Goal: Task Accomplishment & Management: Use online tool/utility

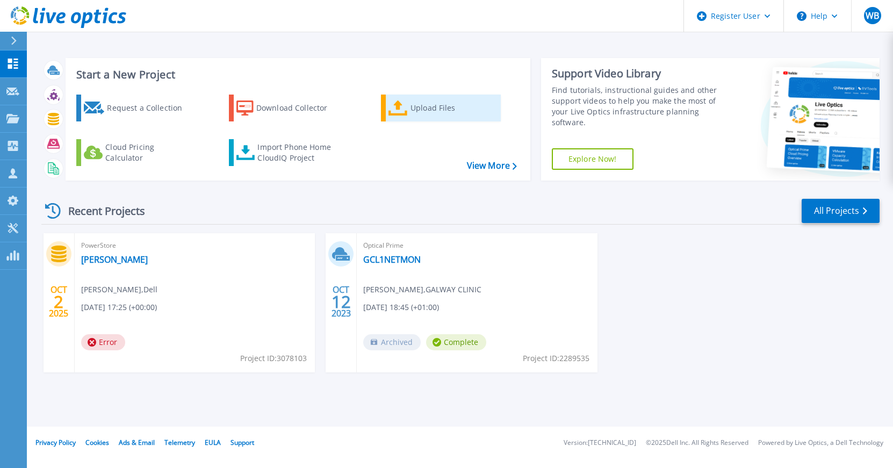
click at [416, 105] on div "Upload Files" at bounding box center [453, 107] width 86 height 21
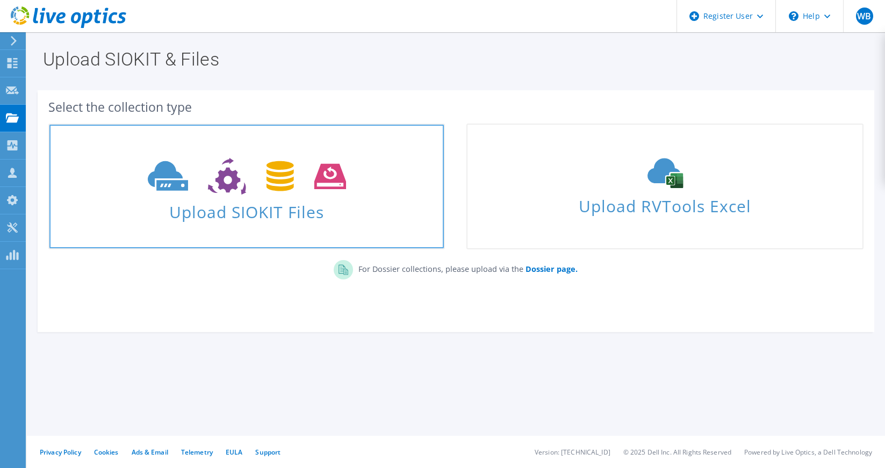
click at [223, 214] on span "Upload SIOKIT Files" at bounding box center [246, 208] width 394 height 23
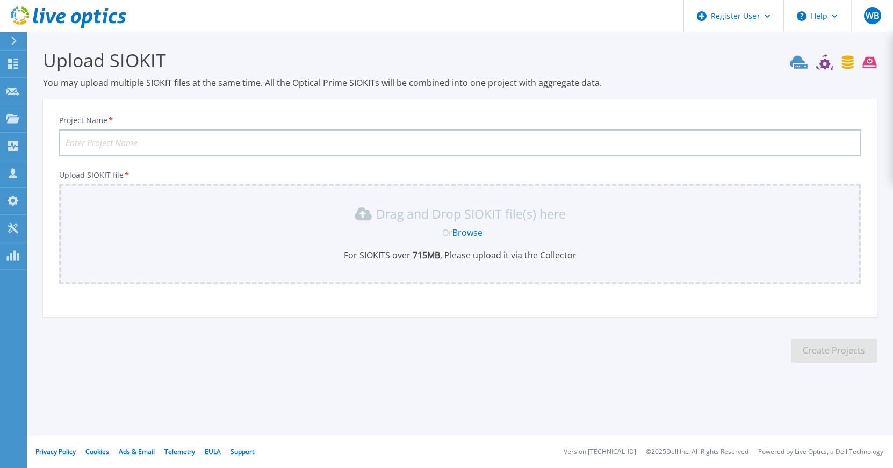
click at [108, 137] on input "Project Name *" at bounding box center [459, 142] width 801 height 27
type input "am-fid-01"
click at [462, 232] on link "Browse" at bounding box center [467, 233] width 30 height 12
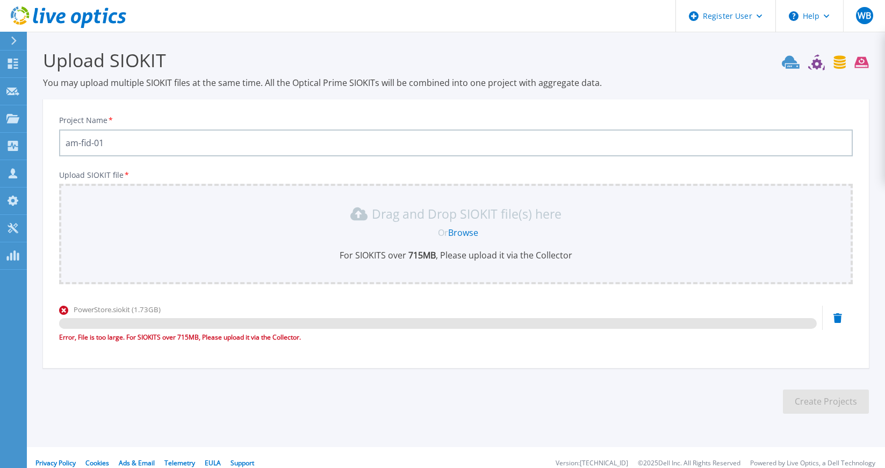
scroll to position [11, 0]
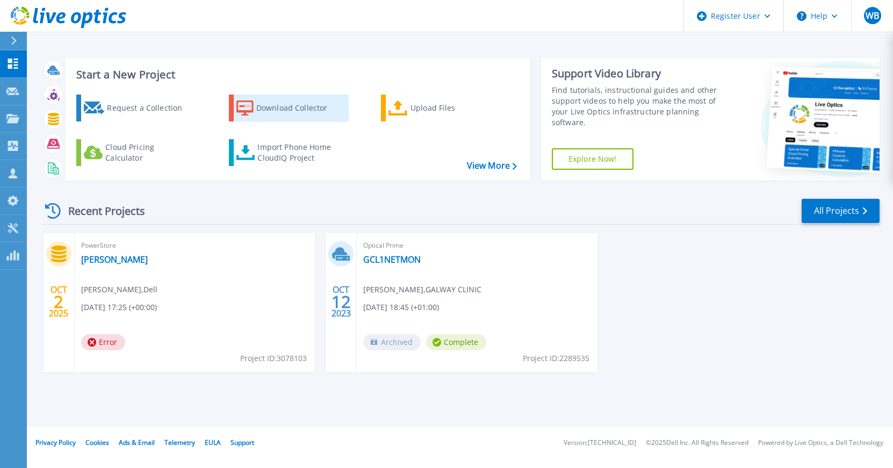
click at [267, 108] on div "Download Collector" at bounding box center [299, 107] width 86 height 21
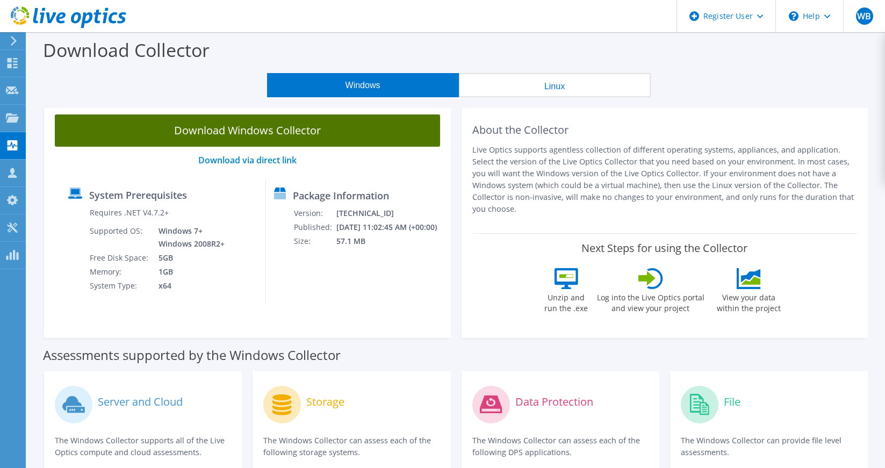
click at [258, 129] on link "Download Windows Collector" at bounding box center [247, 130] width 385 height 32
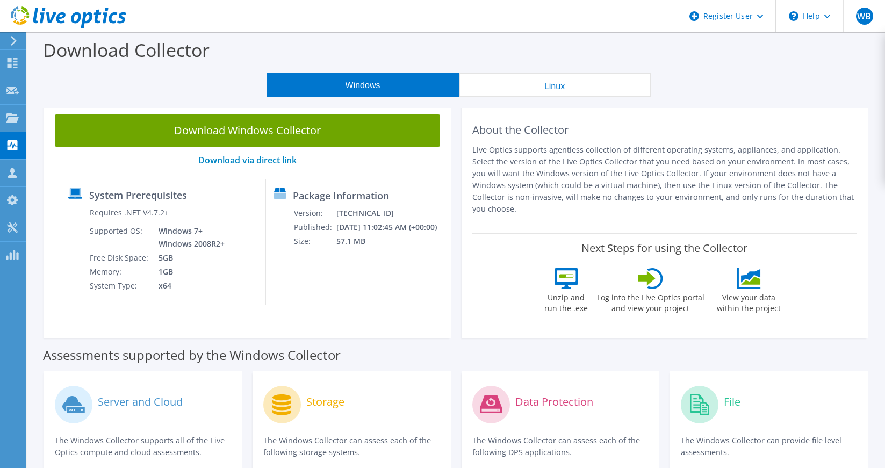
click at [235, 158] on link "Download via direct link" at bounding box center [247, 160] width 98 height 12
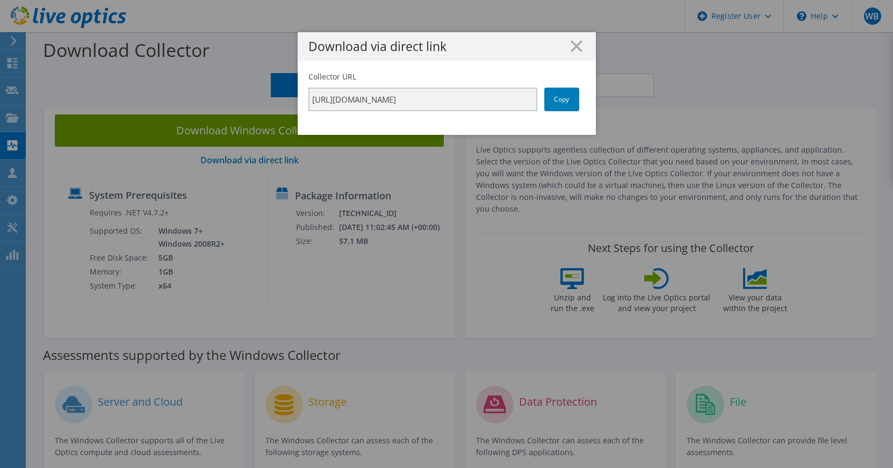
click at [240, 296] on div "Download via direct link Collector URL https://app.liveoptics.com/collector/dir…" at bounding box center [446, 233] width 893 height 403
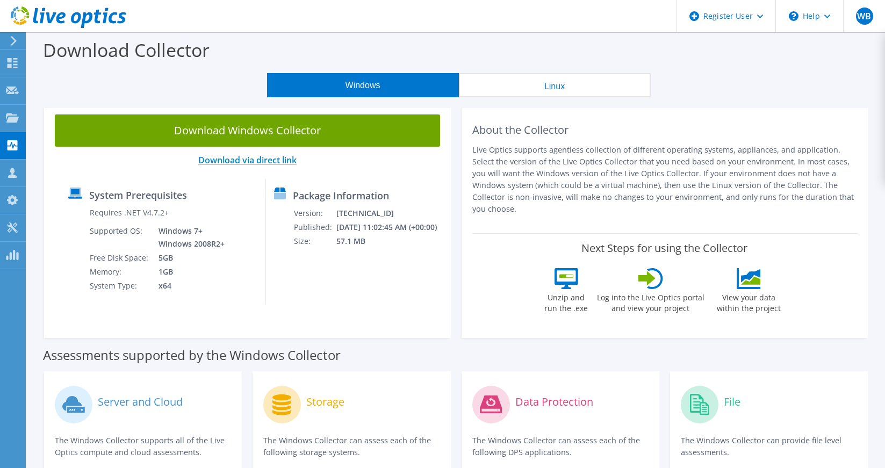
click at [242, 160] on link "Download via direct link" at bounding box center [247, 160] width 98 height 12
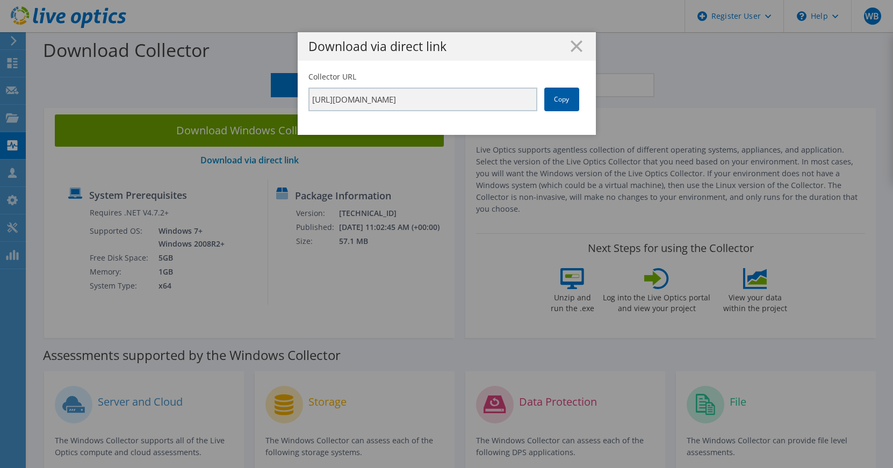
click at [552, 96] on link "Copy" at bounding box center [561, 100] width 35 height 24
click at [570, 45] on icon at bounding box center [576, 46] width 12 height 12
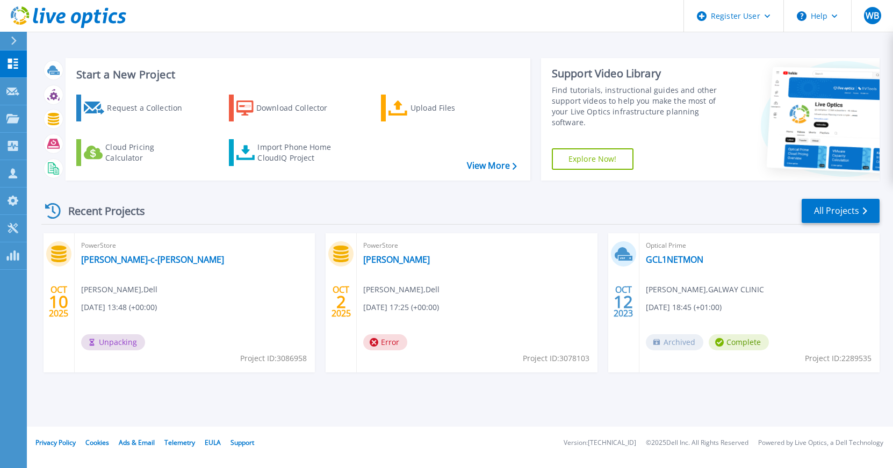
click at [889, 334] on div "Start a New Project Request a Collection Download Collector Upload Files Cloud …" at bounding box center [460, 213] width 866 height 426
click at [100, 343] on span "Error" at bounding box center [103, 342] width 44 height 16
click at [111, 259] on link "[PERSON_NAME]-c-[PERSON_NAME]" at bounding box center [152, 259] width 143 height 11
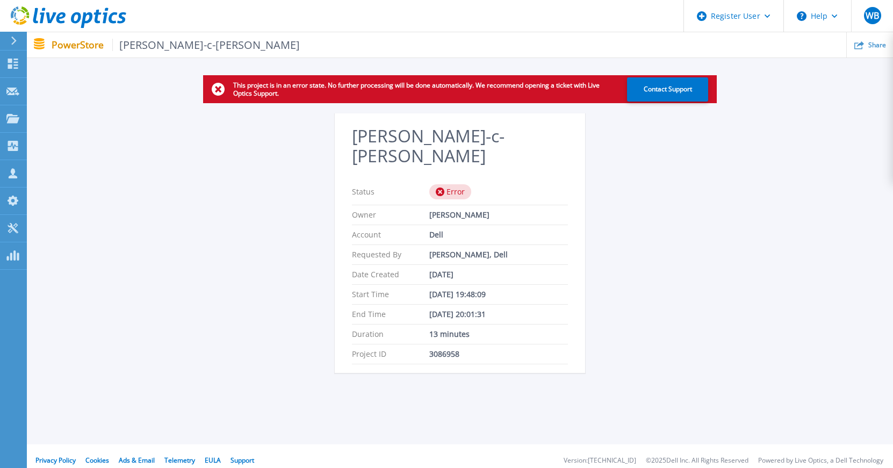
click at [450, 184] on div "Error" at bounding box center [450, 191] width 42 height 15
click at [141, 50] on span "[PERSON_NAME]-c-[PERSON_NAME]" at bounding box center [206, 45] width 188 height 12
click at [679, 89] on button "Contact Support" at bounding box center [667, 89] width 81 height 24
click at [68, 47] on p "PowerStore [PERSON_NAME]-c-[PERSON_NAME]" at bounding box center [176, 45] width 249 height 12
click at [74, 50] on p "PowerStore [PERSON_NAME]-c-[PERSON_NAME]" at bounding box center [176, 45] width 249 height 12
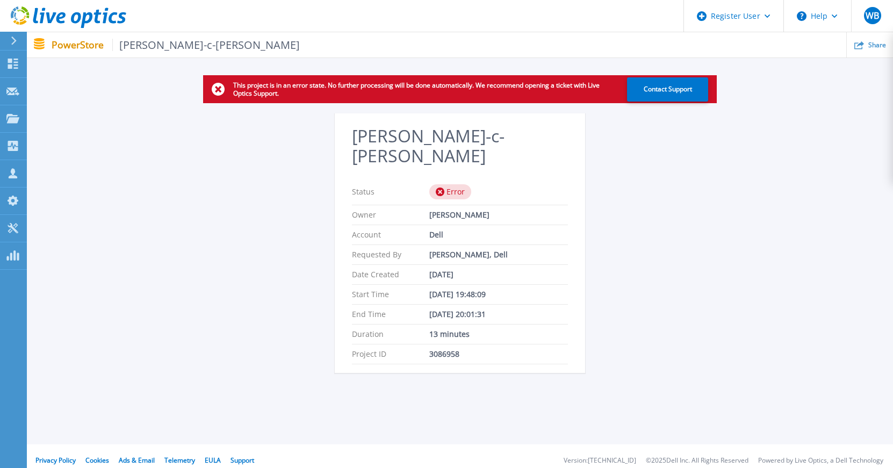
click at [675, 162] on div "This project is in an error state. No further processing will be done automatic…" at bounding box center [460, 230] width 866 height 310
click at [219, 90] on icon at bounding box center [218, 89] width 13 height 13
click at [443, 350] on p "3086958" at bounding box center [444, 354] width 30 height 9
copy p "3086958"
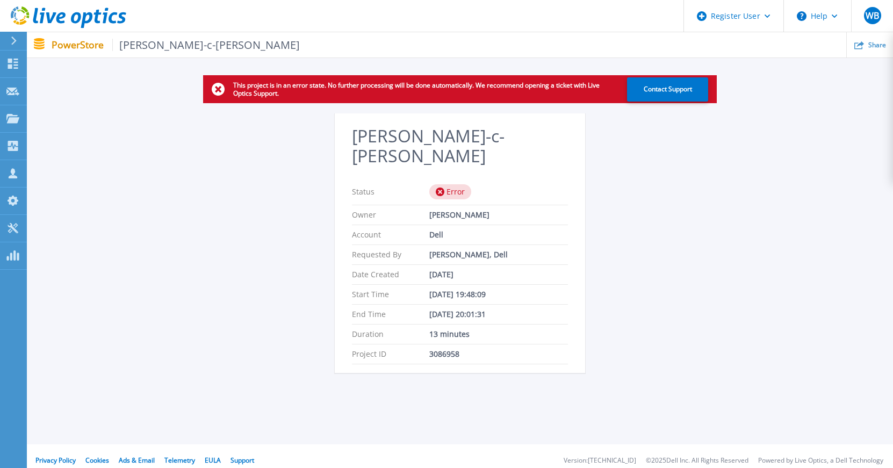
click at [216, 86] on icon at bounding box center [218, 89] width 13 height 13
